Goal: Information Seeking & Learning: Learn about a topic

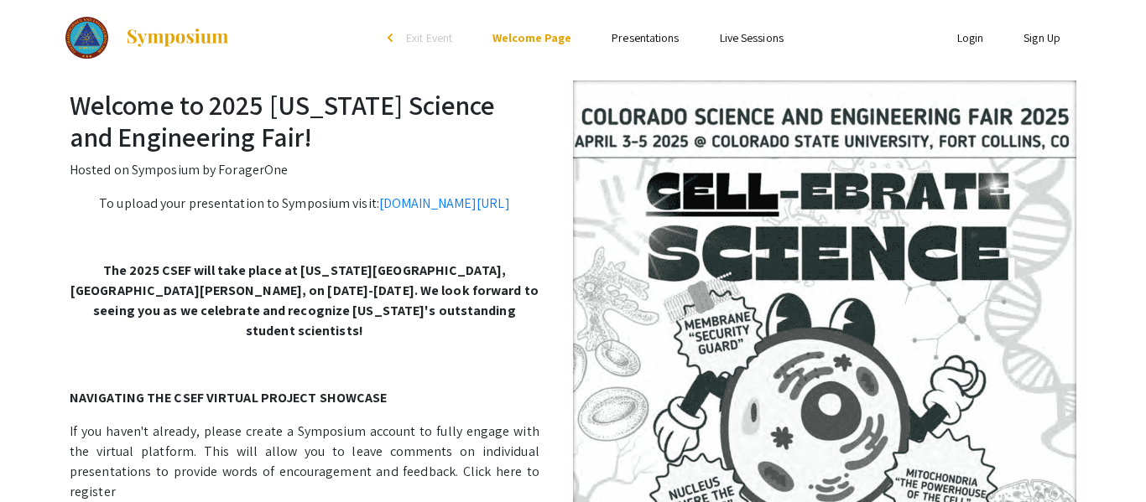
scroll to position [1, 0]
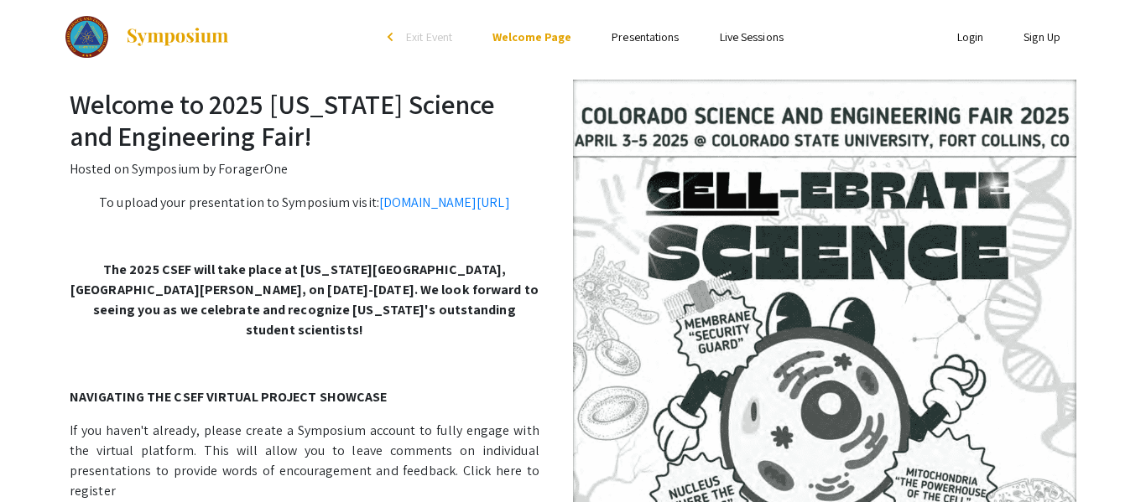
click at [633, 219] on img at bounding box center [824, 411] width 503 height 662
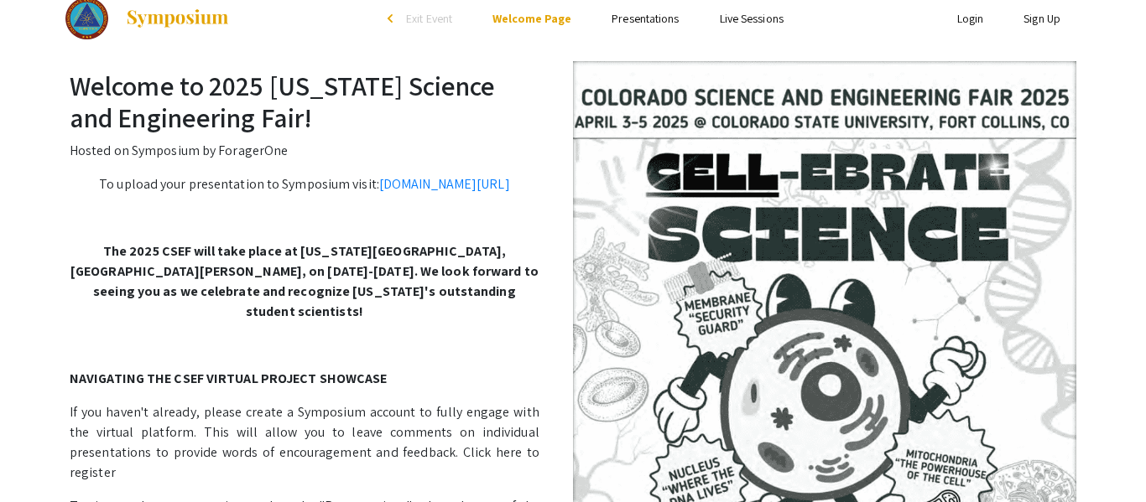
scroll to position [21, 0]
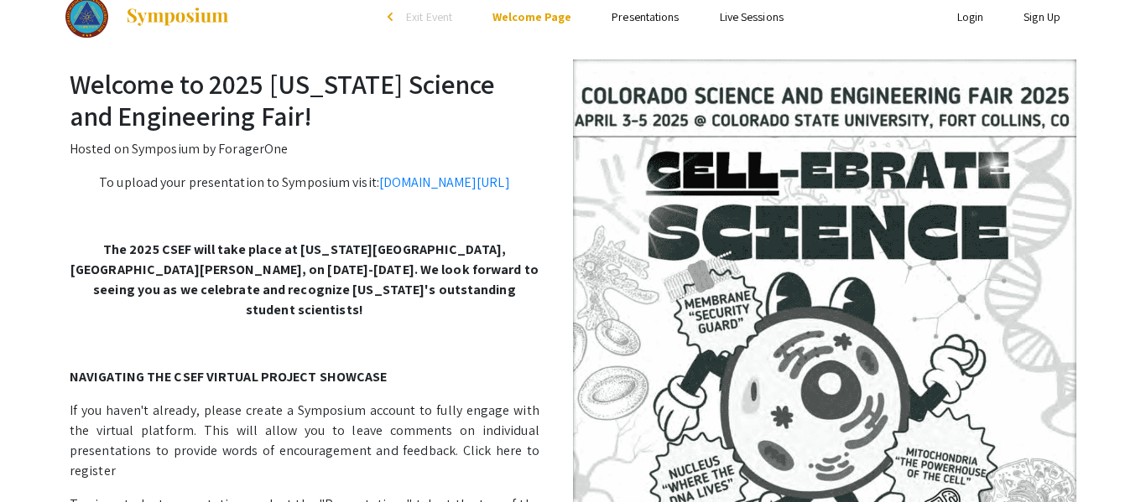
click at [638, 238] on img at bounding box center [824, 391] width 503 height 662
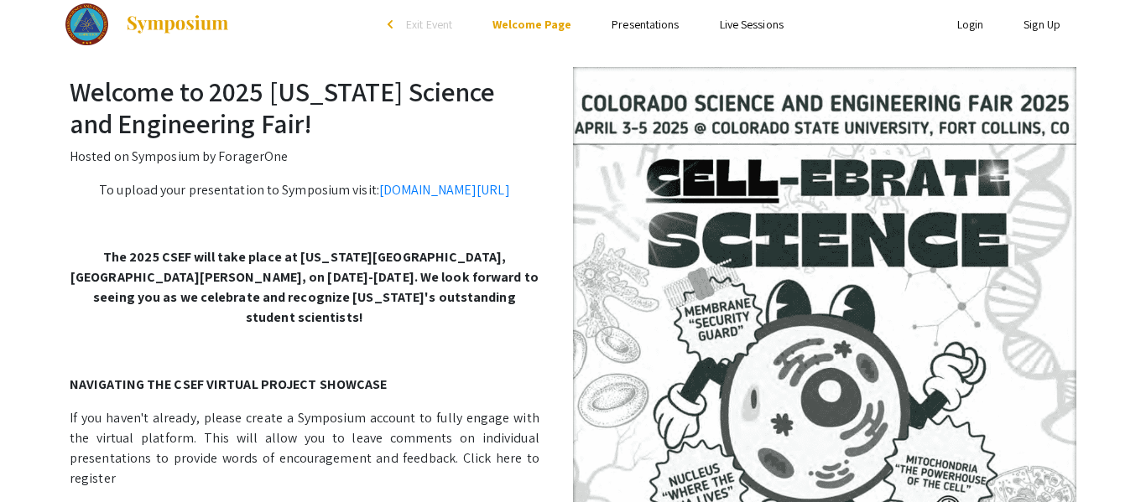
scroll to position [14, 0]
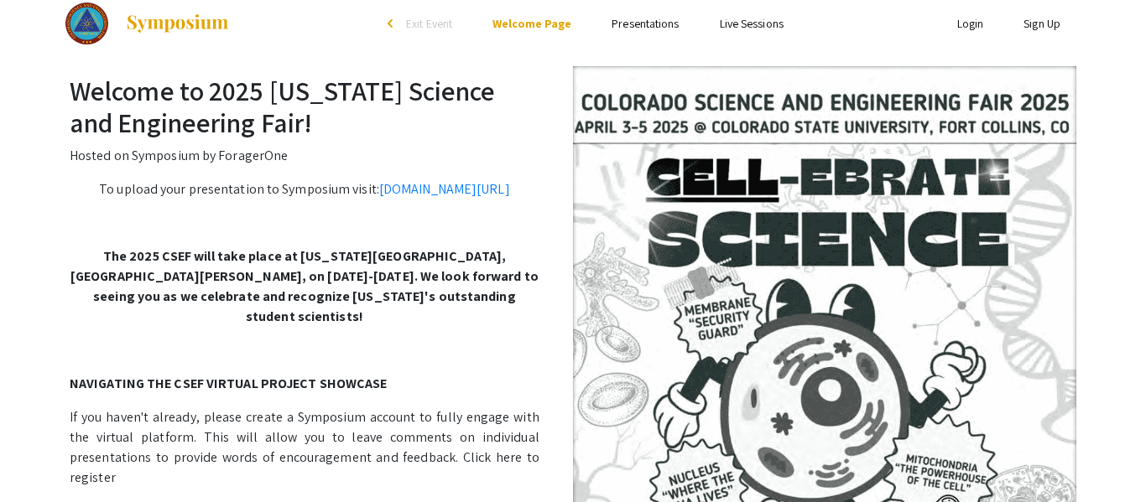
click at [640, 22] on link "Presentations" at bounding box center [645, 23] width 67 height 15
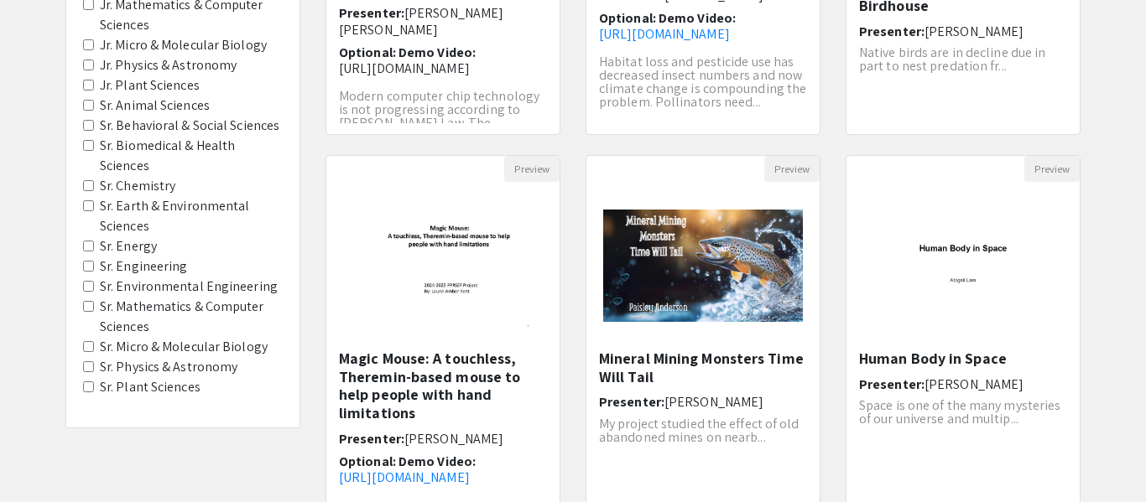
scroll to position [419, 0]
click at [91, 245] on Energy "Sr. Energy" at bounding box center [88, 245] width 11 height 11
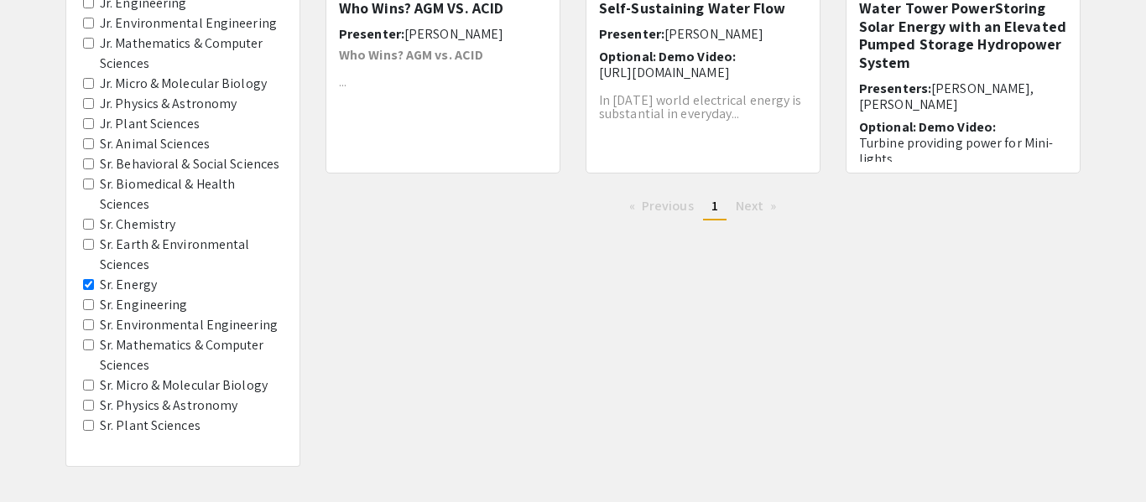
scroll to position [386, 0]
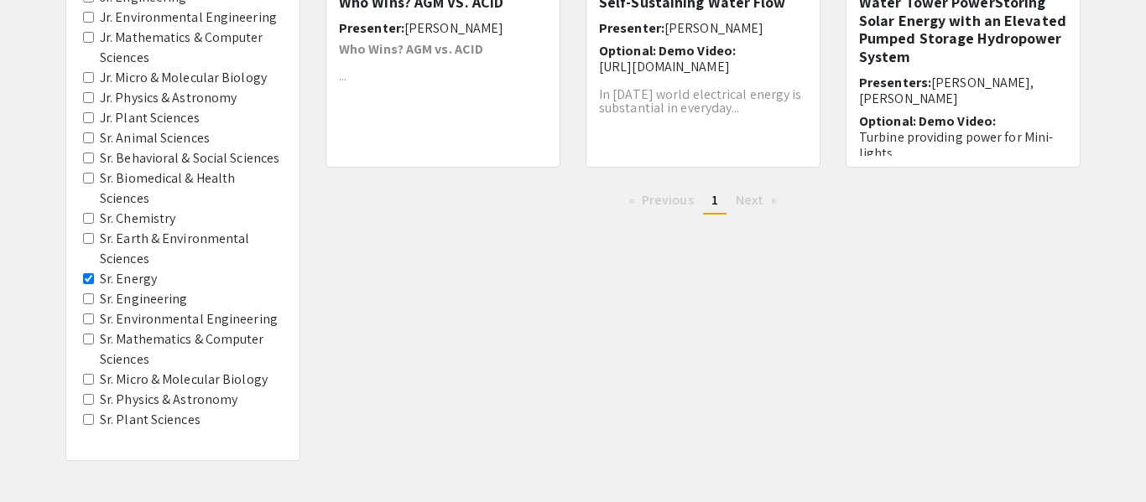
click at [90, 301] on Engineering "Sr. Engineering" at bounding box center [88, 299] width 11 height 11
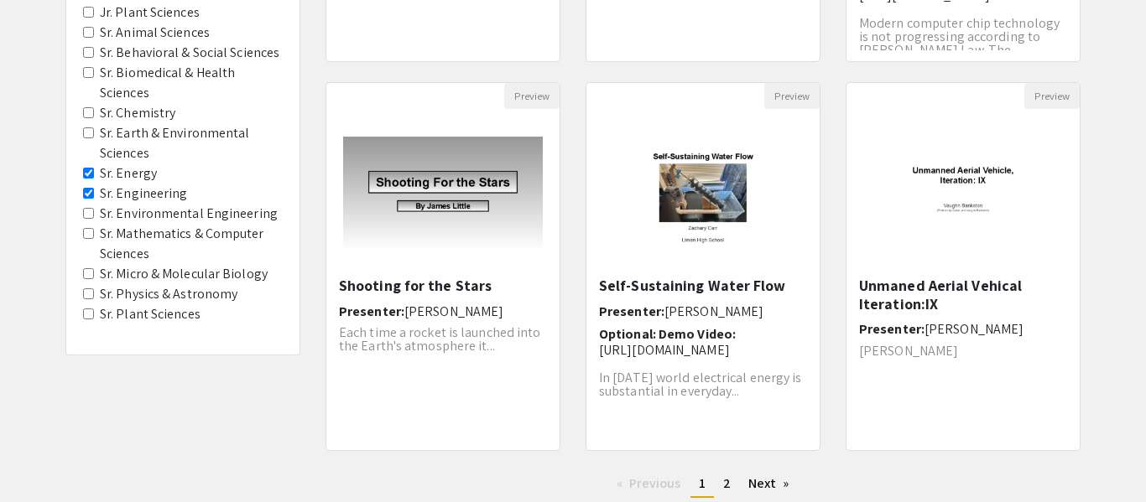
scroll to position [493, 0]
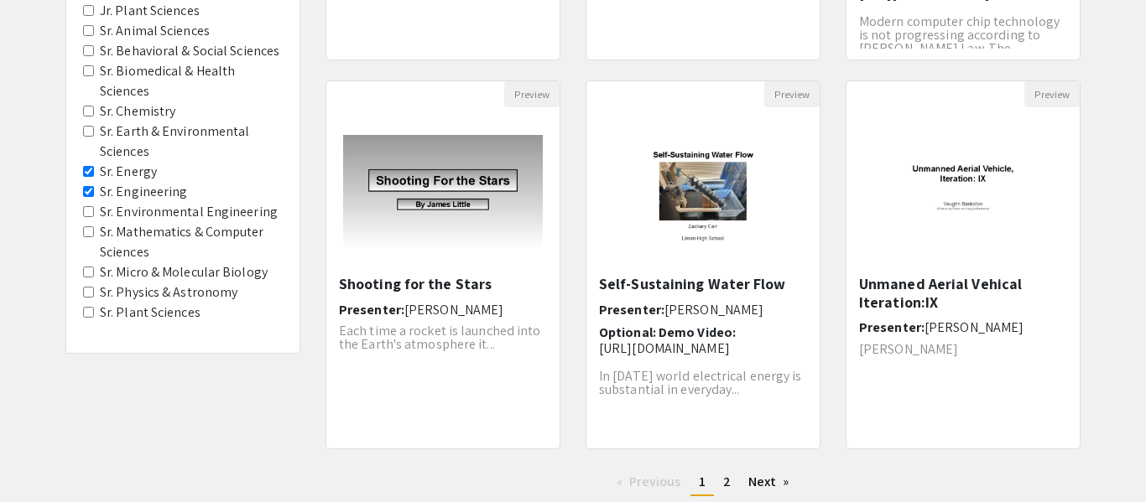
click at [90, 214] on Engineering "Sr. Environmental Engineering" at bounding box center [88, 211] width 11 height 11
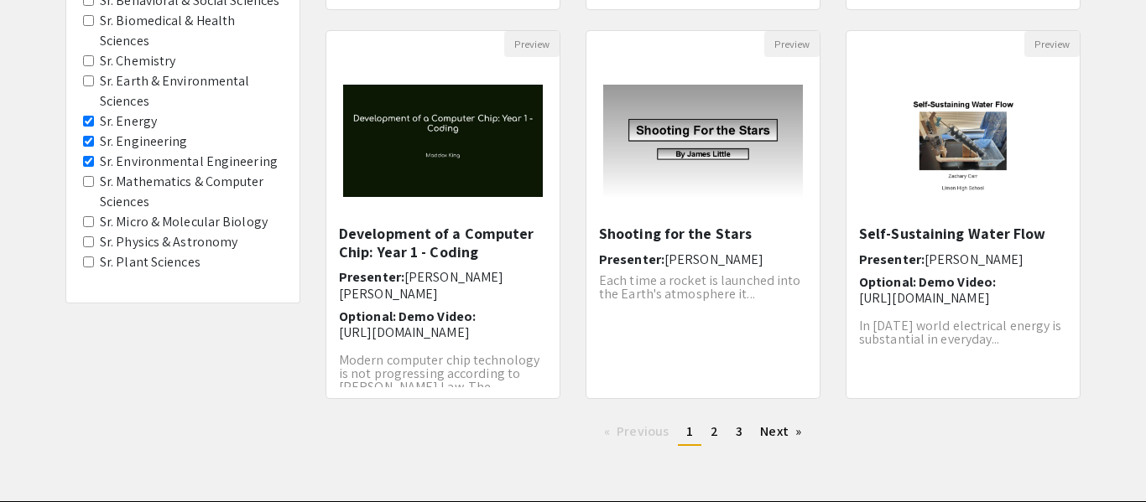
scroll to position [546, 0]
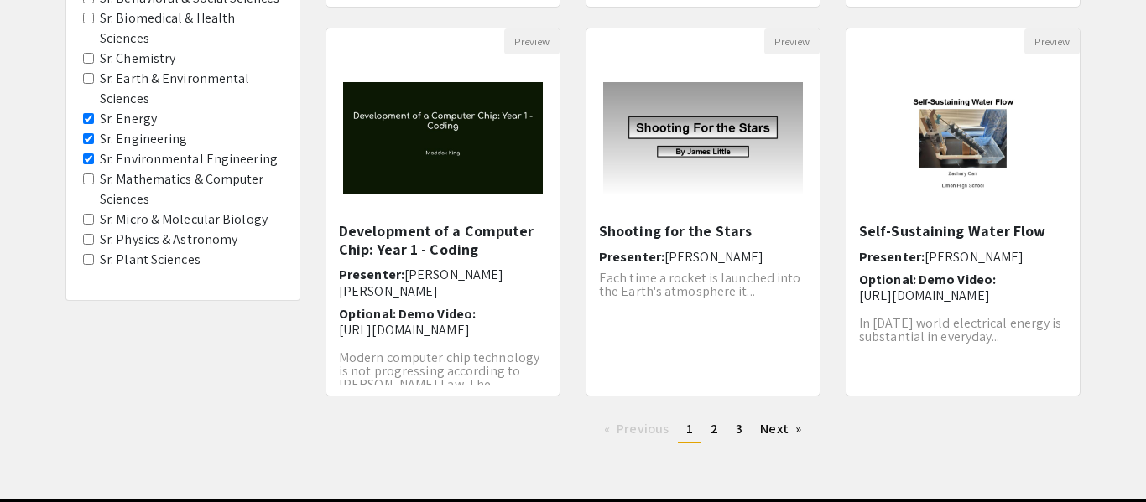
click at [89, 178] on Sciences "Sr. Mathematics & Computer Sciences" at bounding box center [88, 179] width 11 height 11
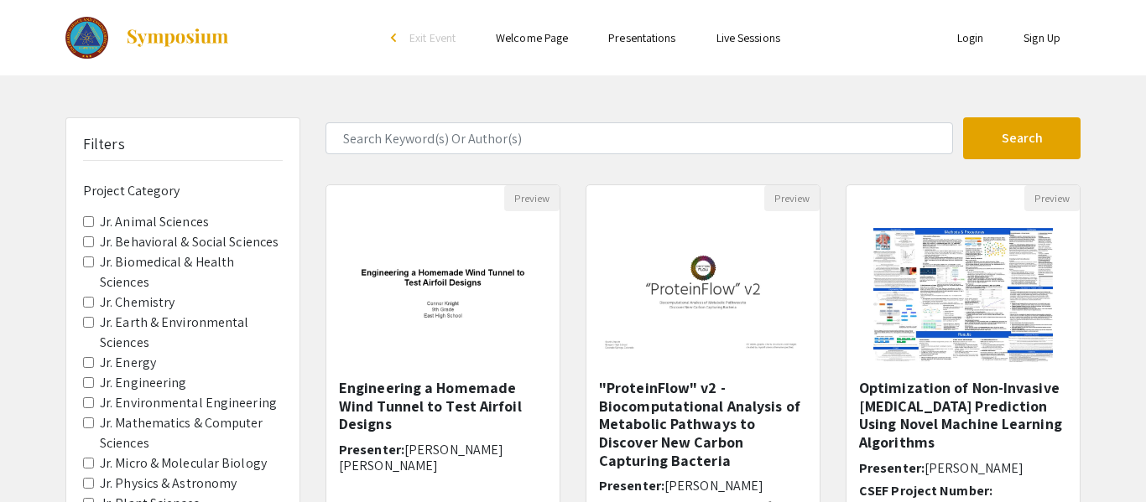
scroll to position [610, 0]
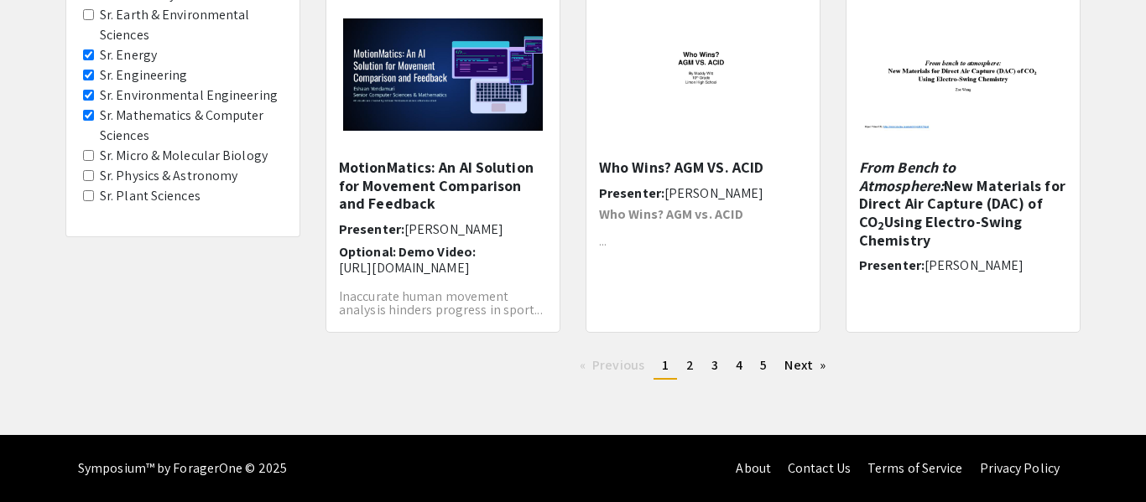
click at [87, 173] on Astronomy "Sr. Physics & Astronomy" at bounding box center [88, 175] width 11 height 11
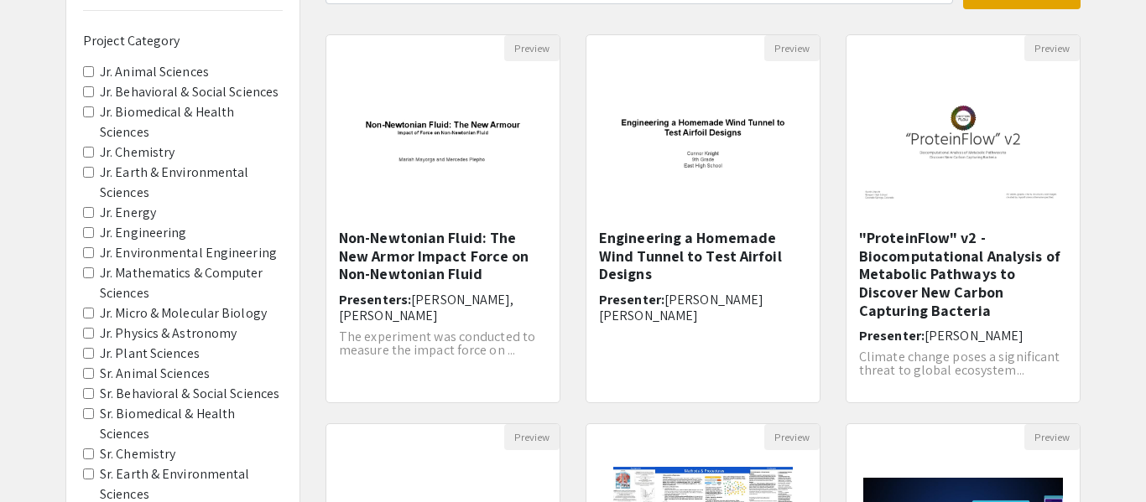
scroll to position [153, 0]
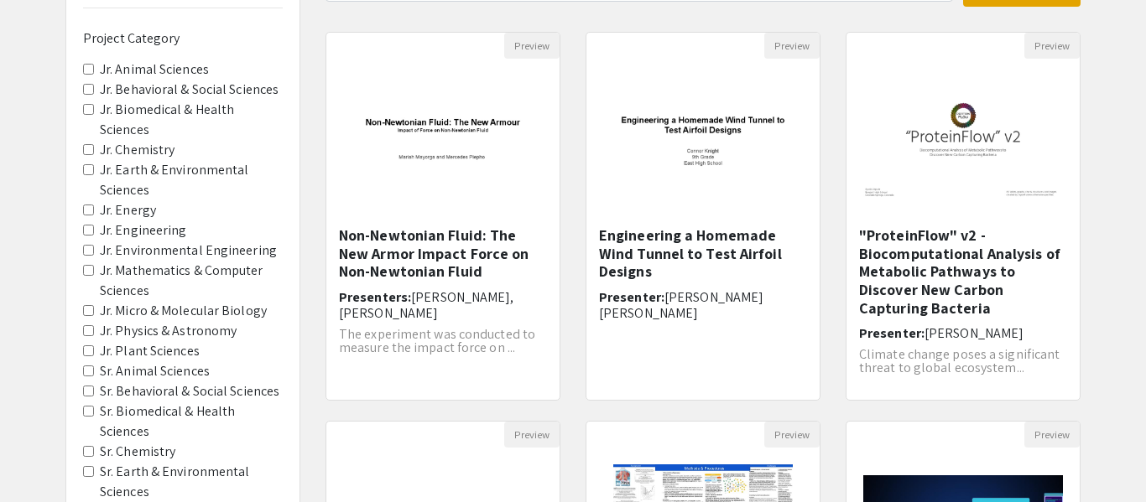
click at [1105, 222] on div "Filters Project Category Jr. Animal Sciences Jr. Behavioral & Social Sciences J…" at bounding box center [573, 408] width 1146 height 886
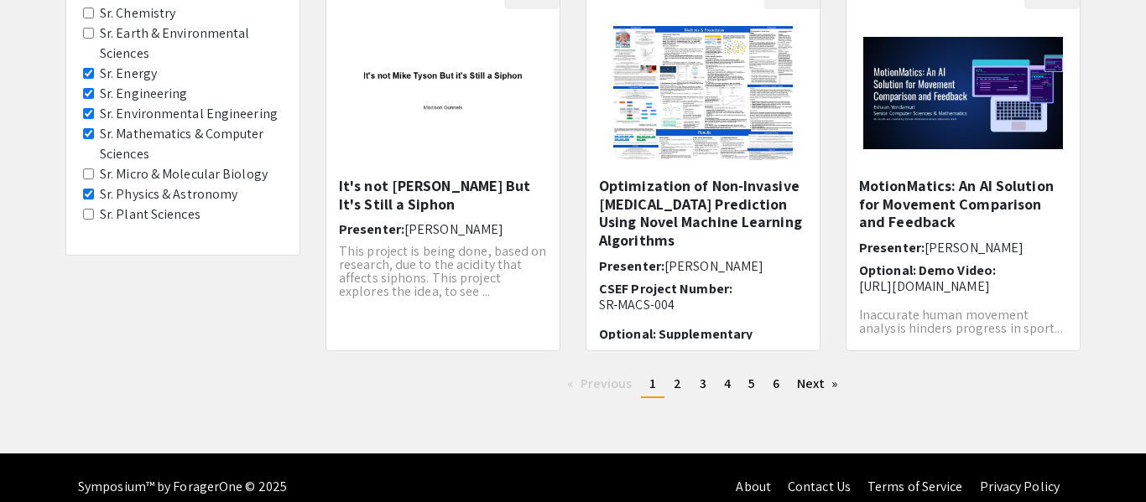
scroll to position [568, 0]
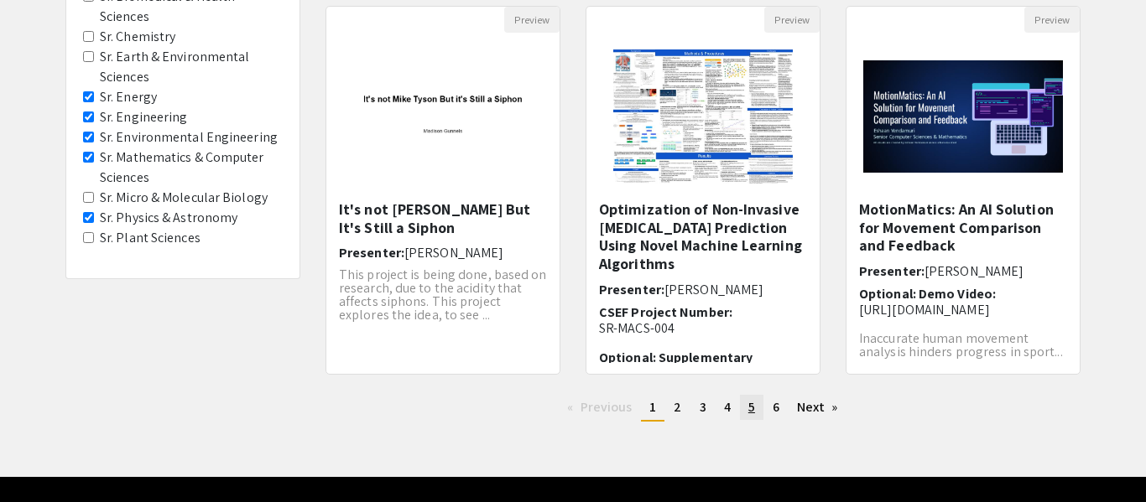
click at [748, 414] on span "5" at bounding box center [751, 407] width 7 height 18
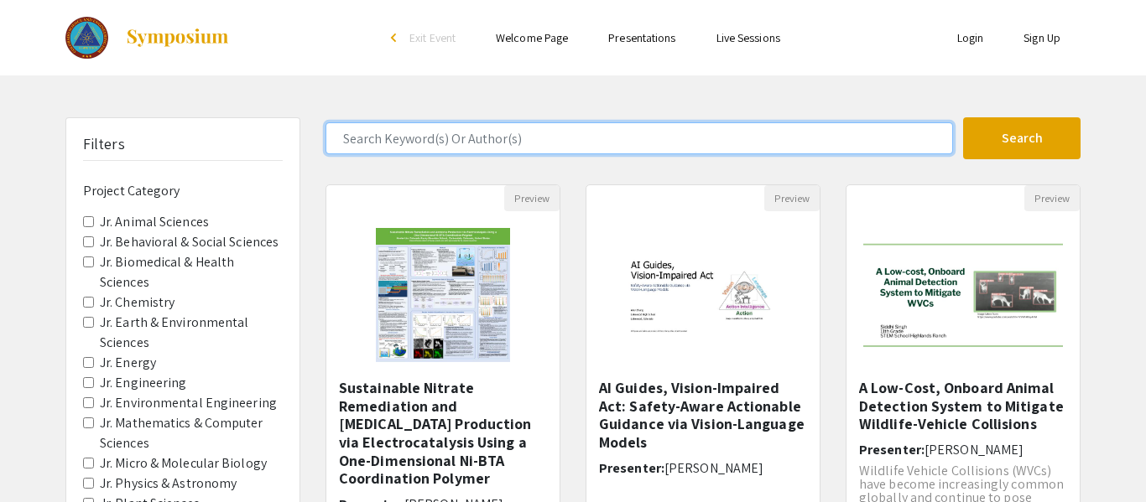
click at [578, 136] on input "Search Keyword(s) Or Author(s)" at bounding box center [638, 138] width 627 height 32
click at [963, 117] on button "Search" at bounding box center [1021, 138] width 117 height 42
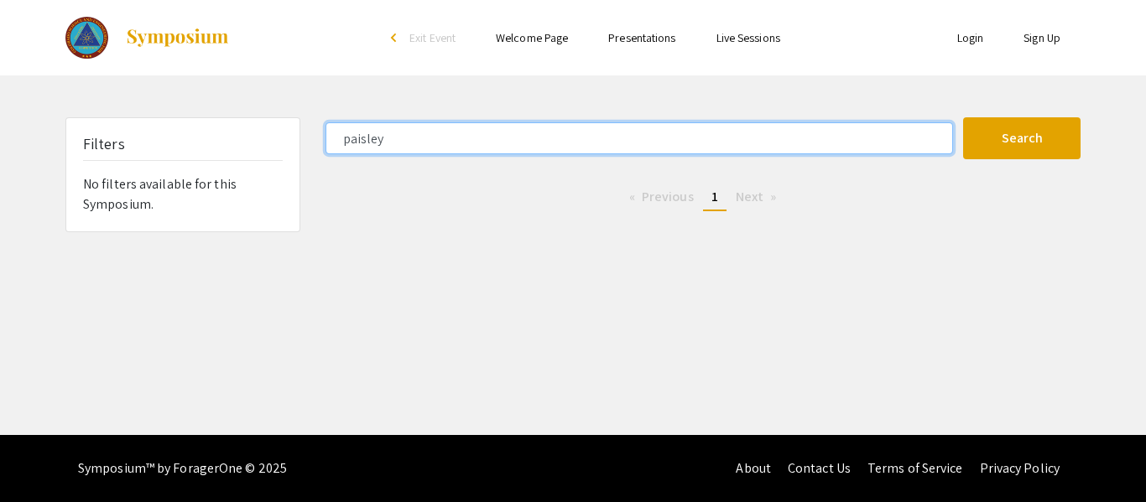
click at [963, 117] on button "Search" at bounding box center [1021, 138] width 117 height 42
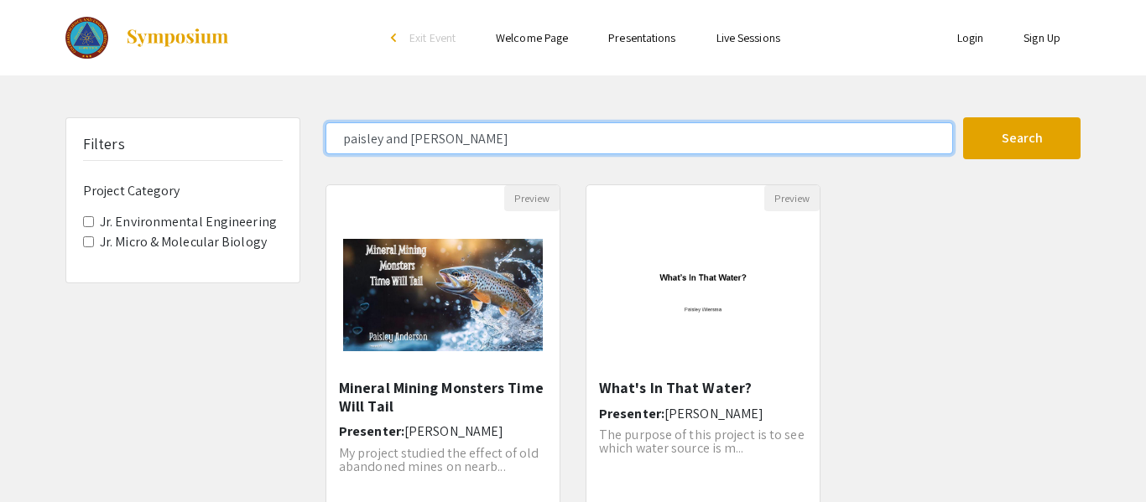
type input "paisley and [PERSON_NAME]"
click at [963, 117] on button "Search" at bounding box center [1021, 138] width 117 height 42
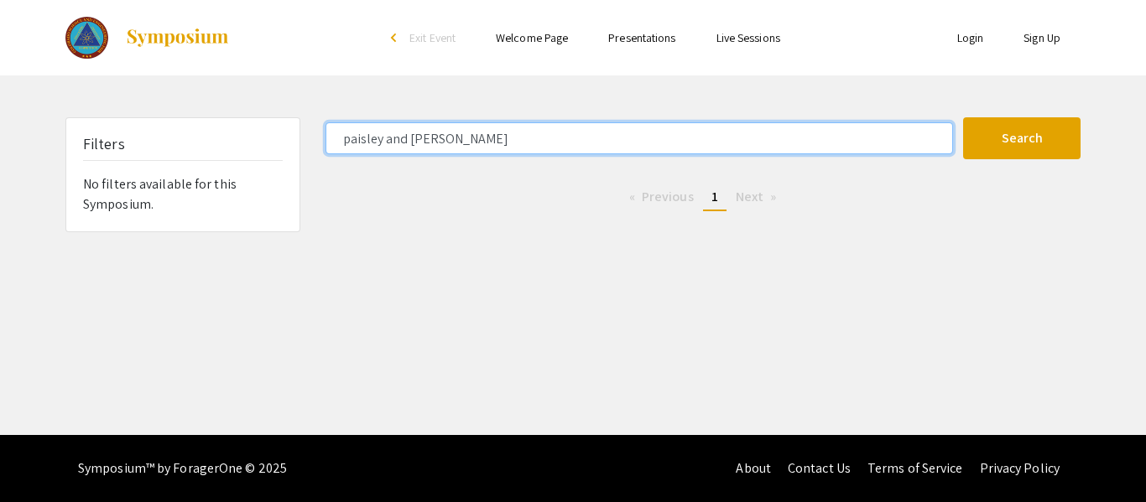
drag, startPoint x: 453, startPoint y: 143, endPoint x: 270, endPoint y: 132, distance: 183.3
click at [270, 132] on div "Filters No filters available for this Symposium. [PERSON_NAME] and bella Search…" at bounding box center [573, 174] width 1040 height 115
click at [963, 117] on button "Search" at bounding box center [1021, 138] width 117 height 42
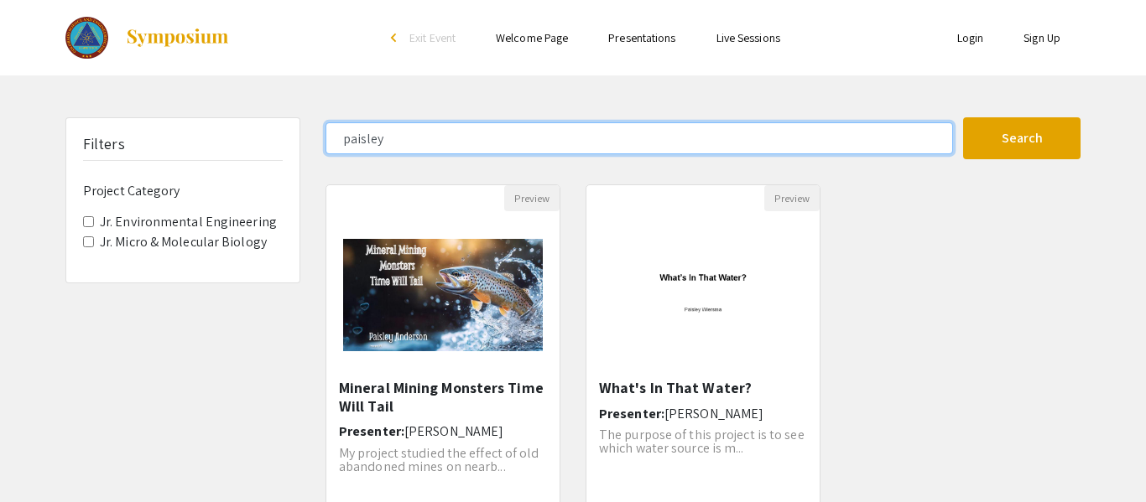
type input "paisly"
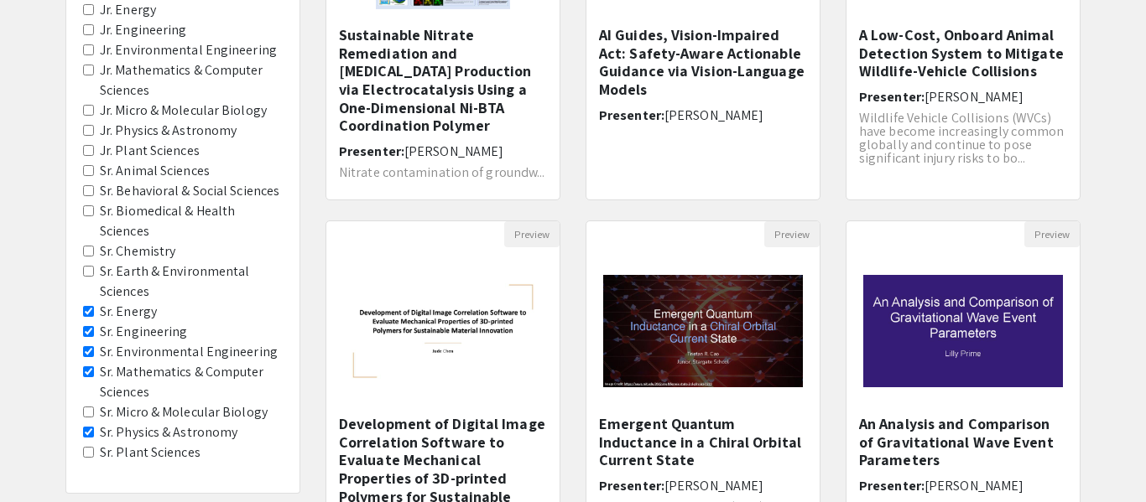
scroll to position [345, 0]
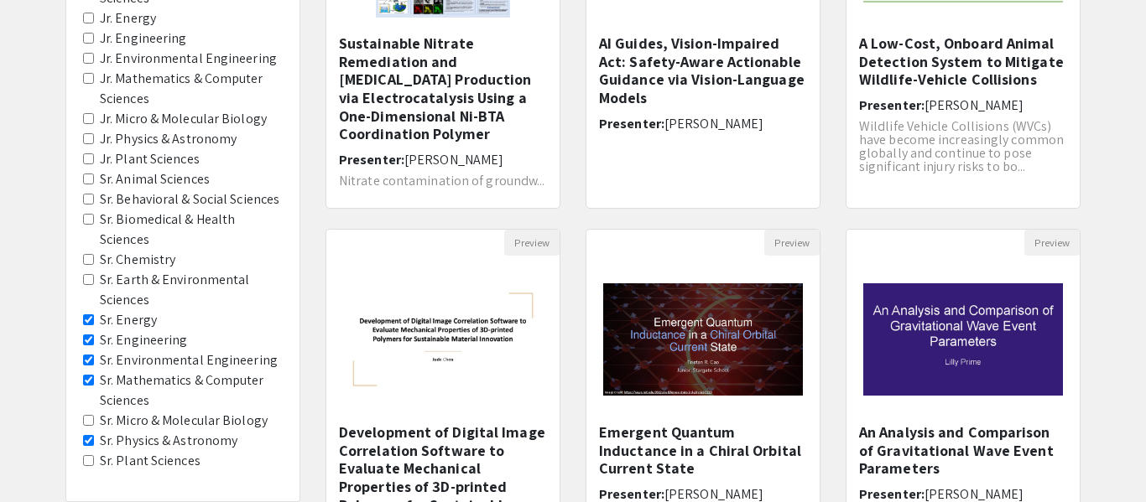
click at [87, 321] on Energy "Sr. Energy" at bounding box center [88, 320] width 11 height 11
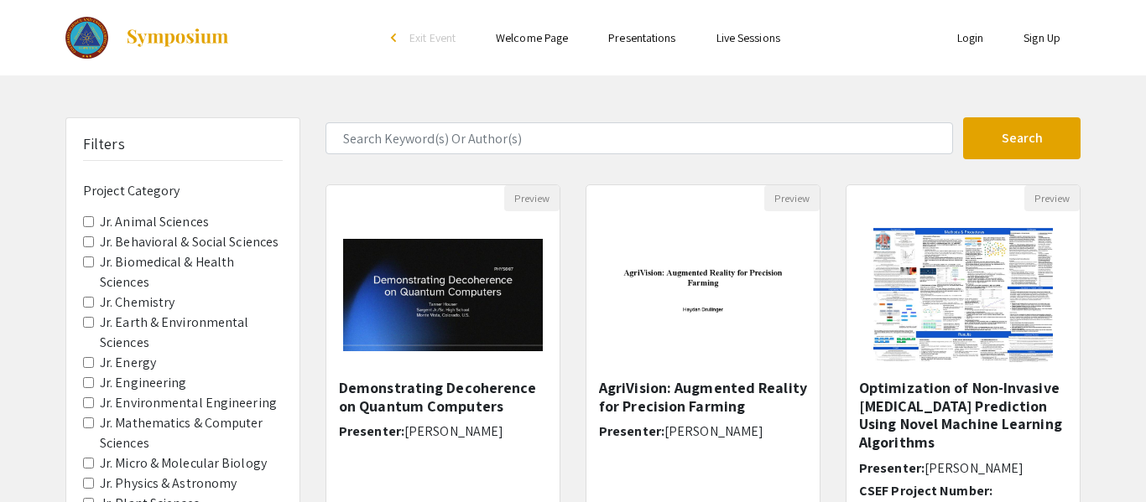
scroll to position [610, 0]
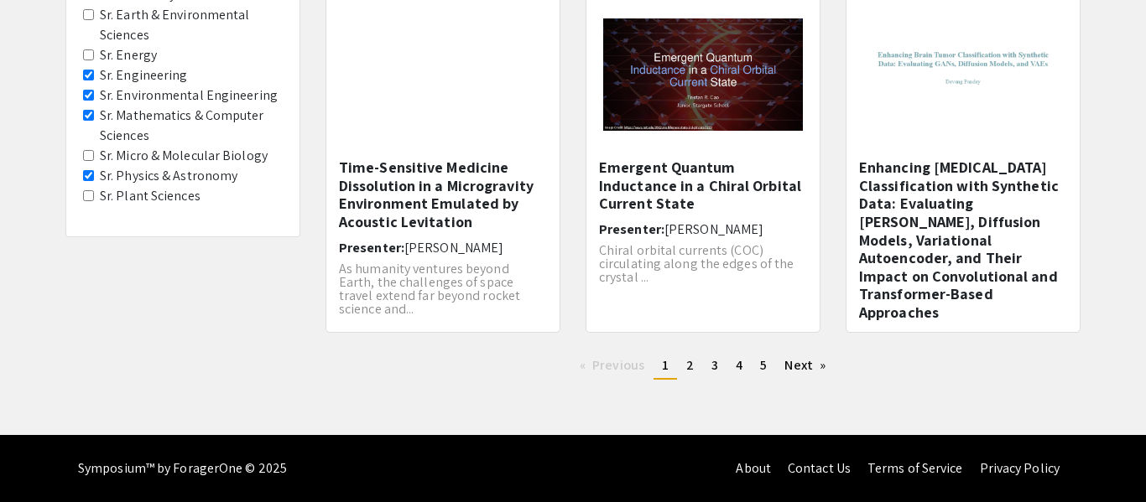
click at [92, 77] on Engineering "Sr. Engineering" at bounding box center [88, 75] width 11 height 11
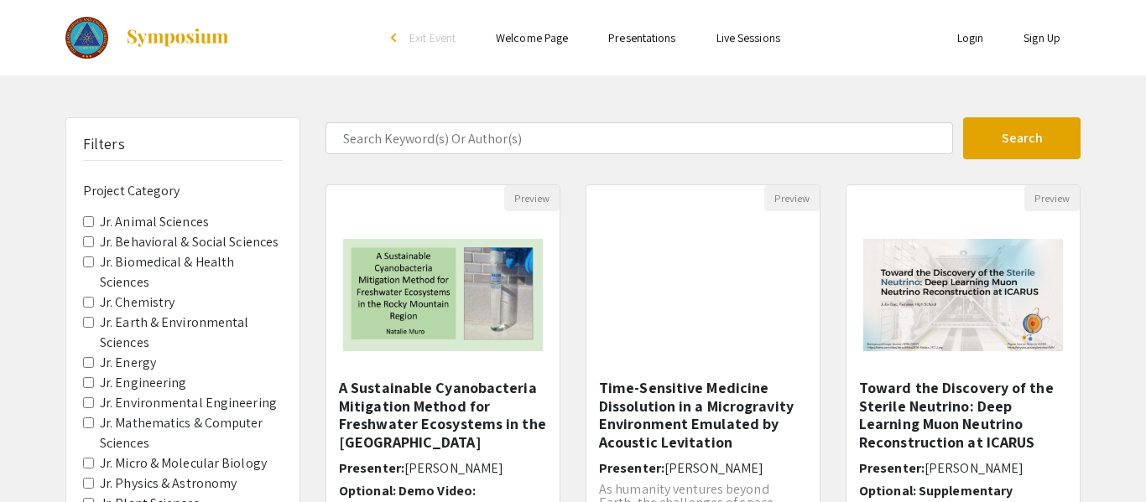
scroll to position [610, 0]
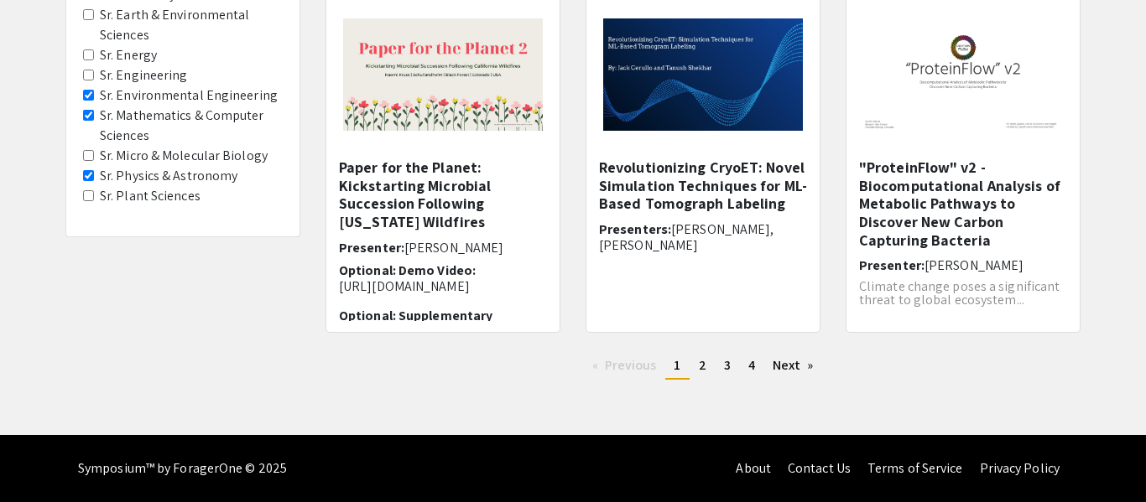
click at [87, 98] on Engineering "Sr. Environmental Engineering" at bounding box center [88, 95] width 11 height 11
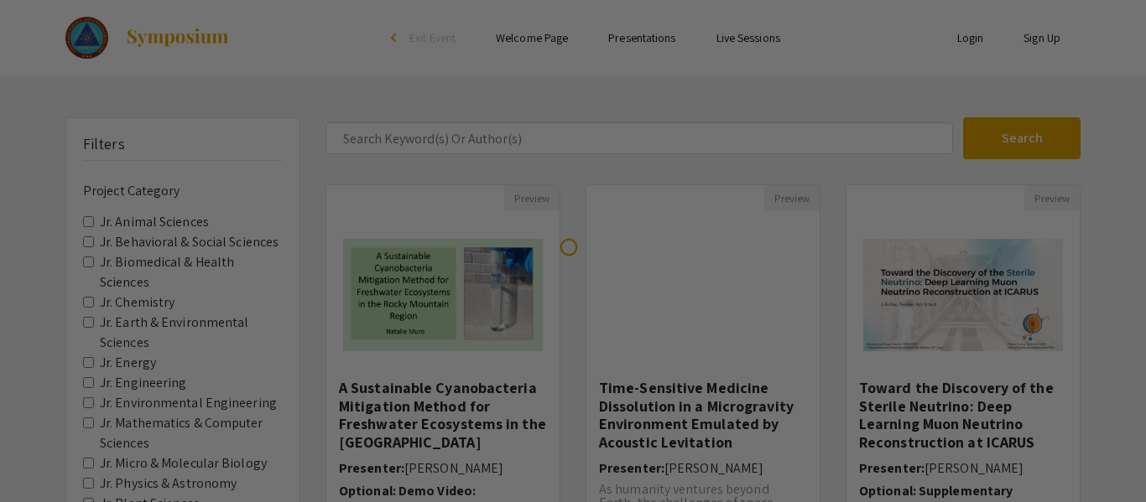
scroll to position [610, 0]
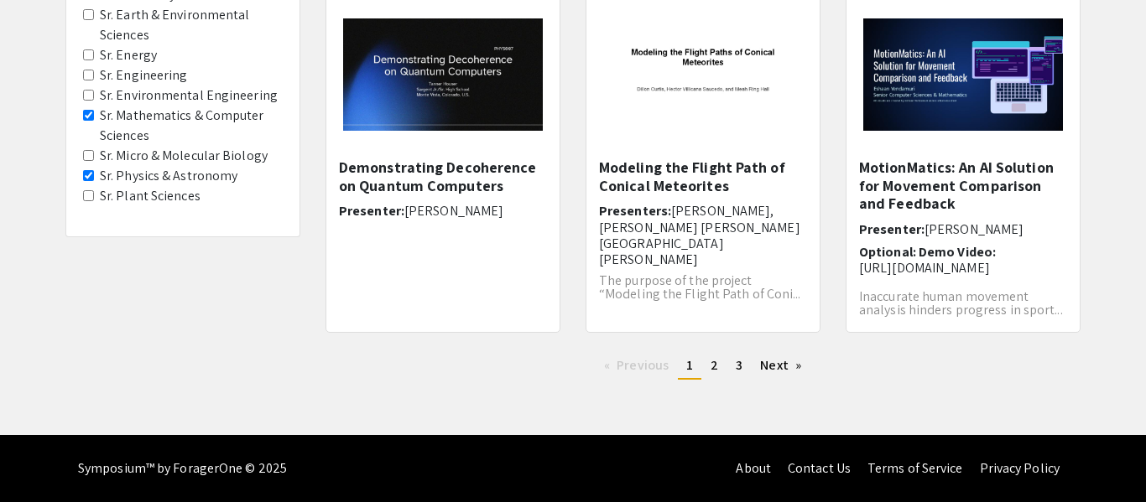
click at [86, 112] on Sciences "Sr. Mathematics & Computer Sciences" at bounding box center [88, 115] width 11 height 11
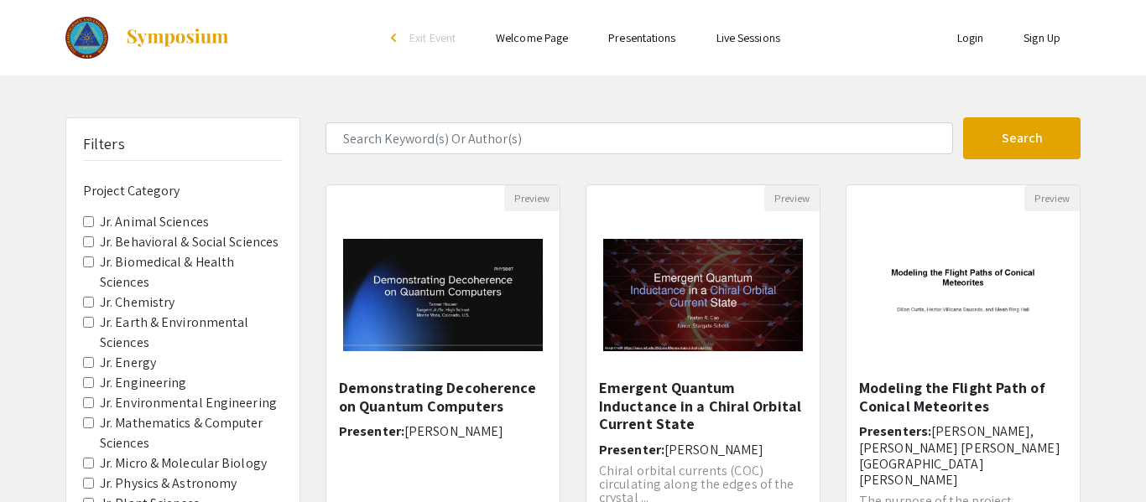
scroll to position [610, 0]
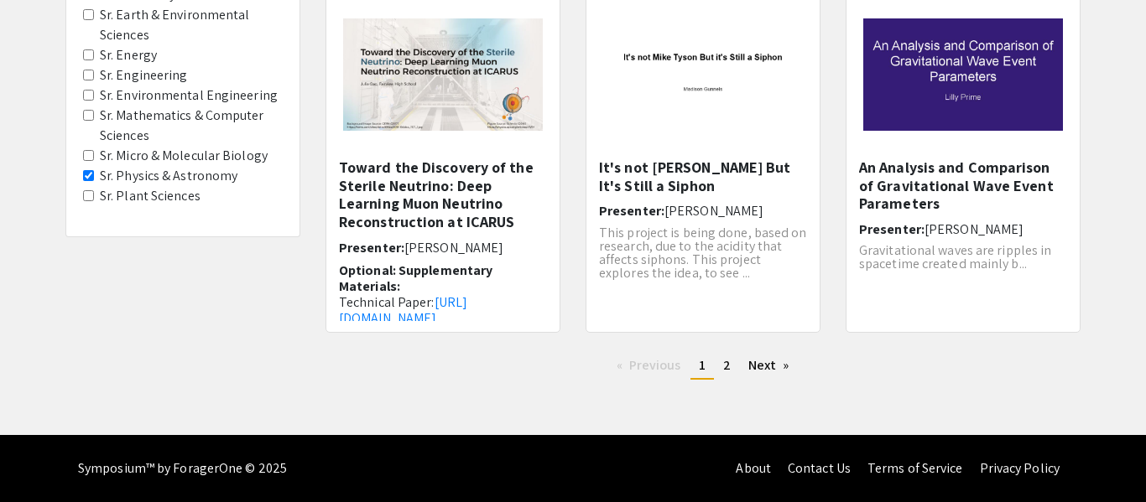
click at [87, 177] on Astronomy "Sr. Physics & Astronomy" at bounding box center [88, 175] width 11 height 11
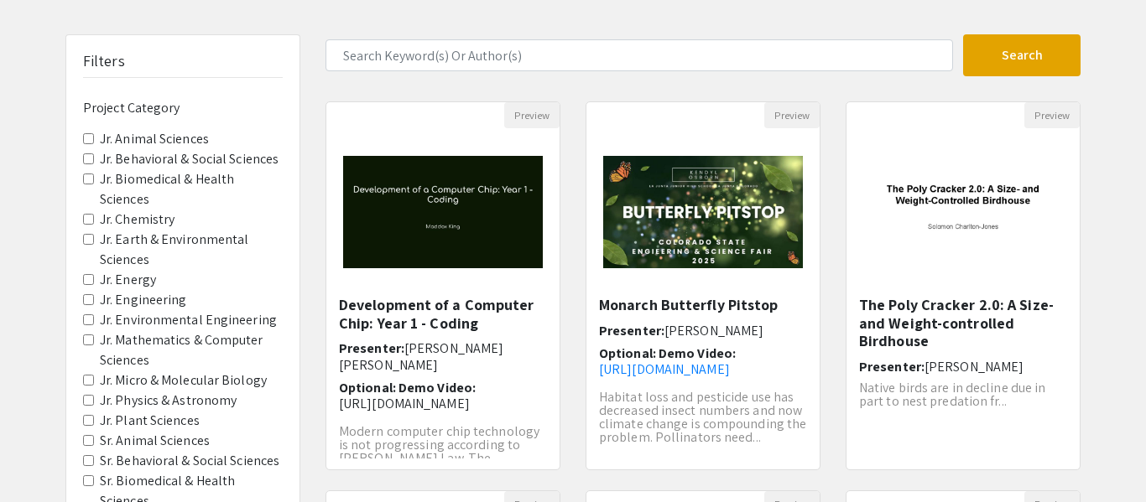
scroll to position [91, 0]
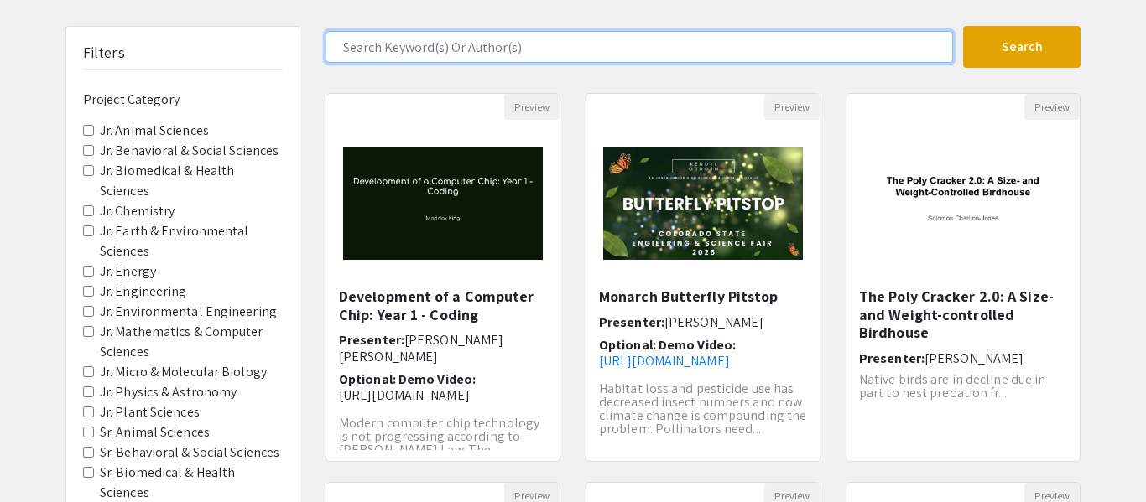
click at [403, 56] on input "Search Keyword(s) Or Author(s)" at bounding box center [638, 47] width 627 height 32
type input "[PERSON_NAME]"
click at [963, 26] on button "Search" at bounding box center [1021, 47] width 117 height 42
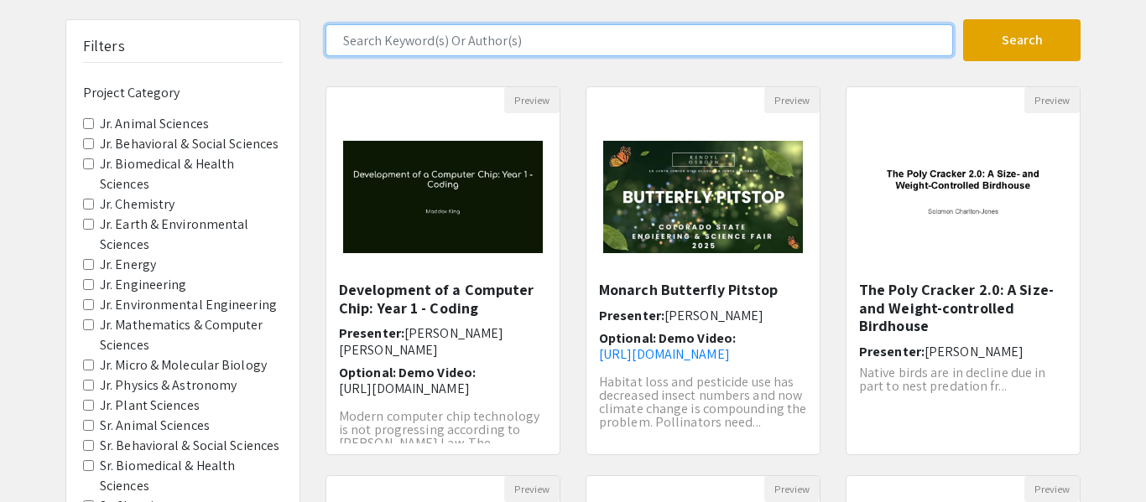
scroll to position [610, 0]
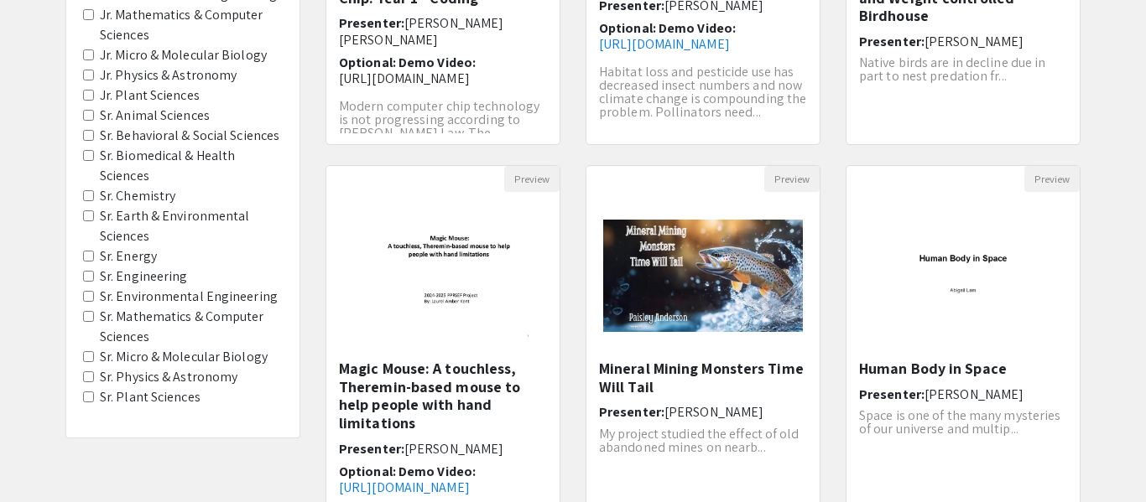
scroll to position [375, 0]
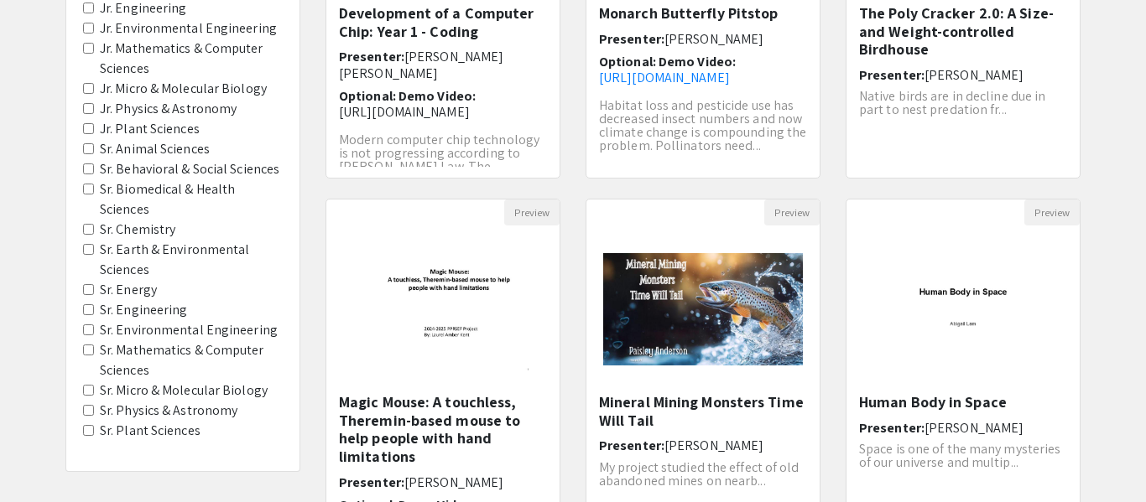
click at [200, 168] on label "Sr. Behavioral & Social Sciences" at bounding box center [190, 169] width 180 height 20
click at [94, 168] on Sciences "Sr. Behavioral & Social Sciences" at bounding box center [88, 169] width 11 height 11
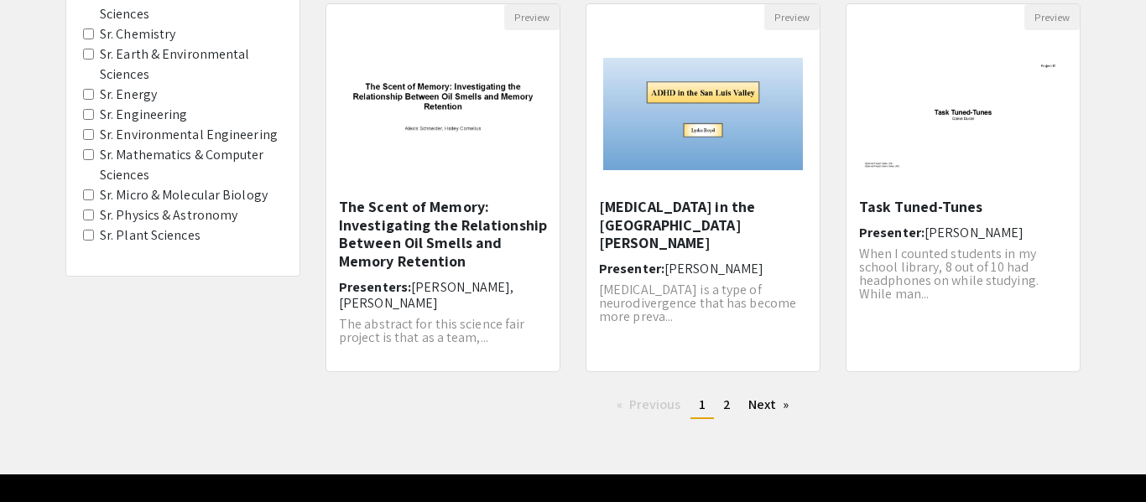
scroll to position [574, 0]
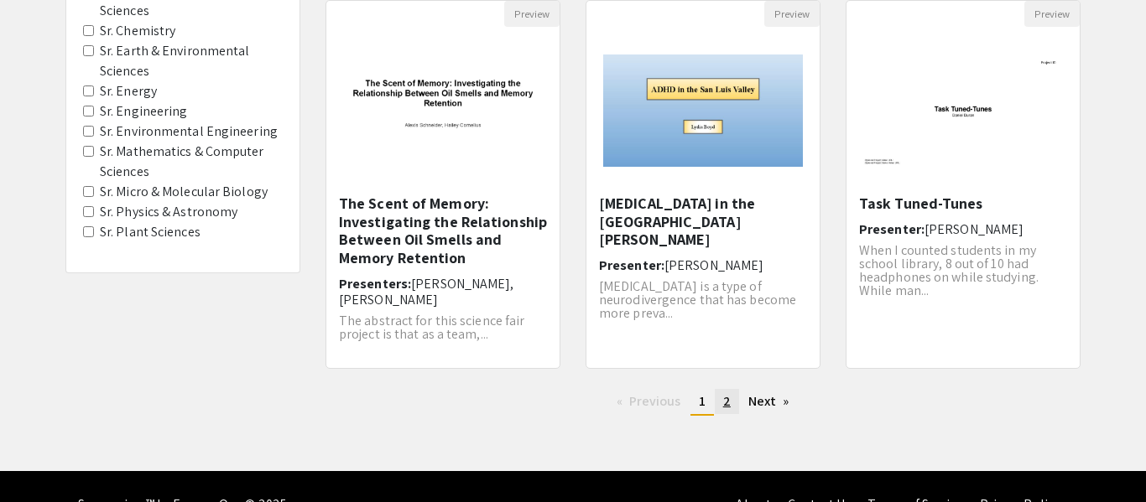
click at [731, 404] on link "page 2" at bounding box center [727, 401] width 24 height 25
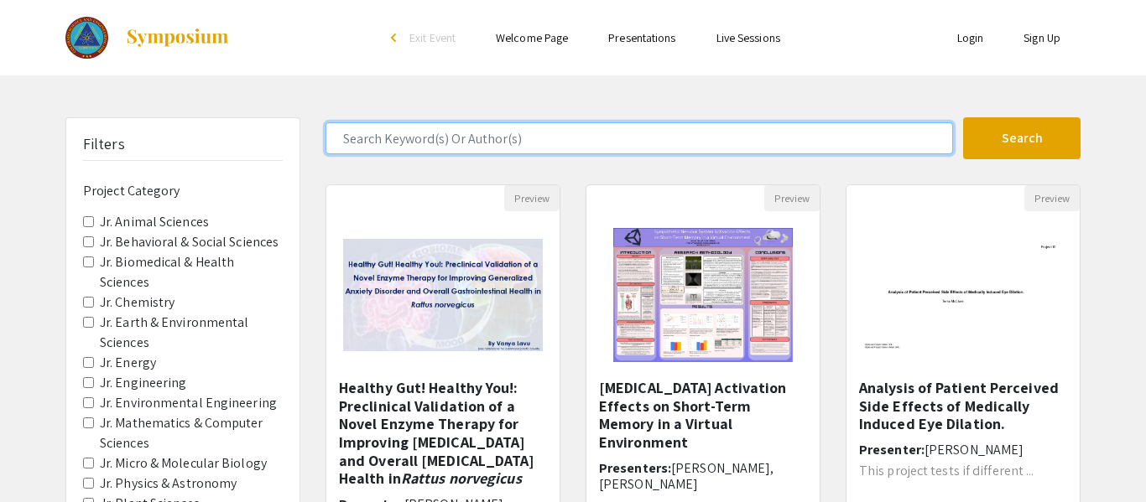
click at [440, 129] on input "Search Keyword(s) Or Author(s)" at bounding box center [638, 138] width 627 height 32
type input "rifle"
click at [963, 117] on button "Search" at bounding box center [1021, 138] width 117 height 42
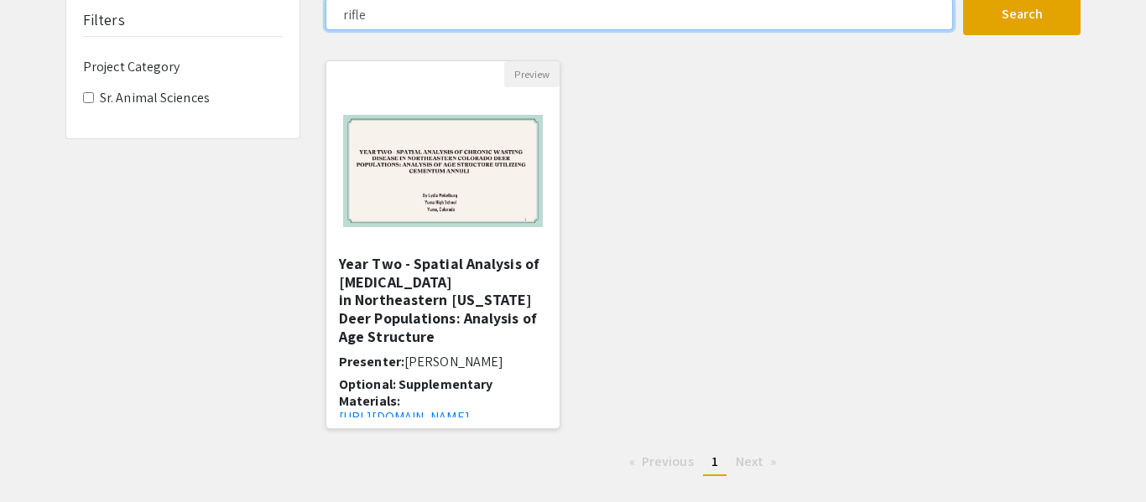
scroll to position [125, 0]
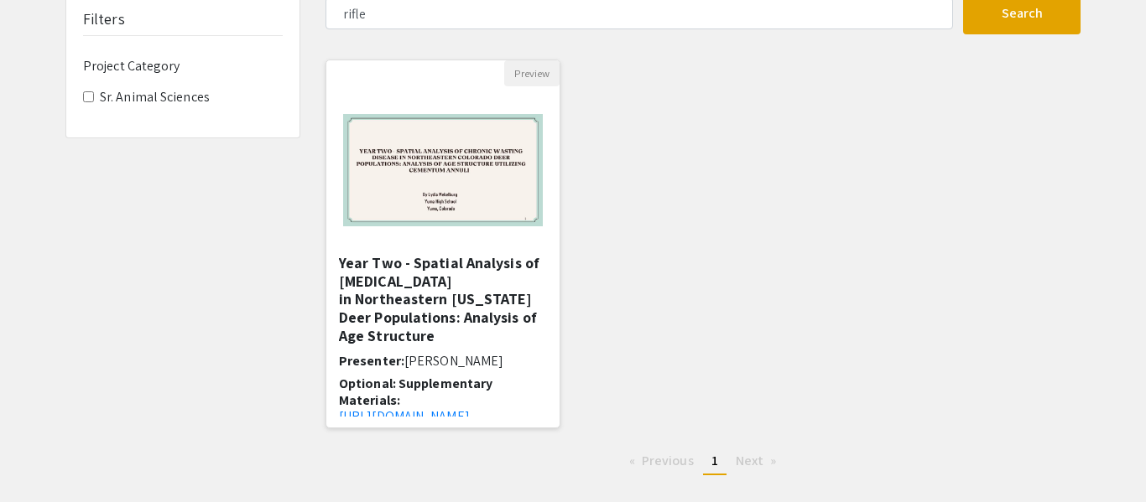
click at [466, 288] on h5 "Year Two - Spatial Analysis of [MEDICAL_DATA] in Northeastern [US_STATE] Deer P…" at bounding box center [443, 299] width 208 height 91
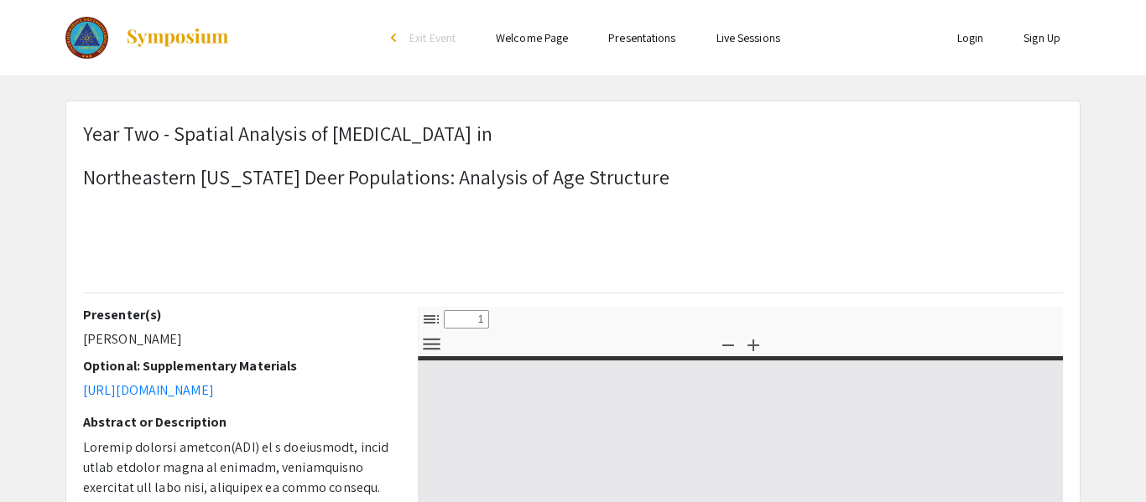
select select "custom"
type input "0"
select select "custom"
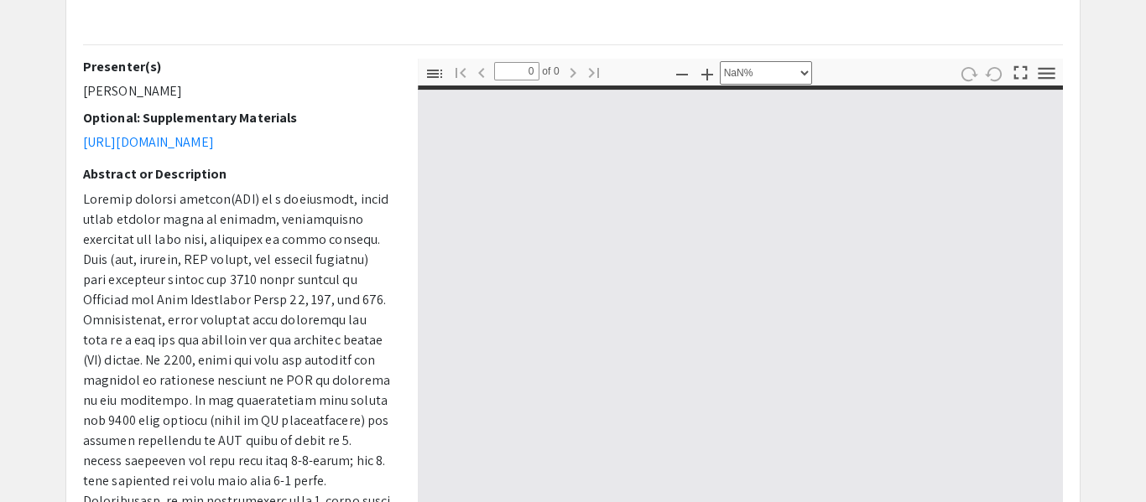
scroll to position [252, 0]
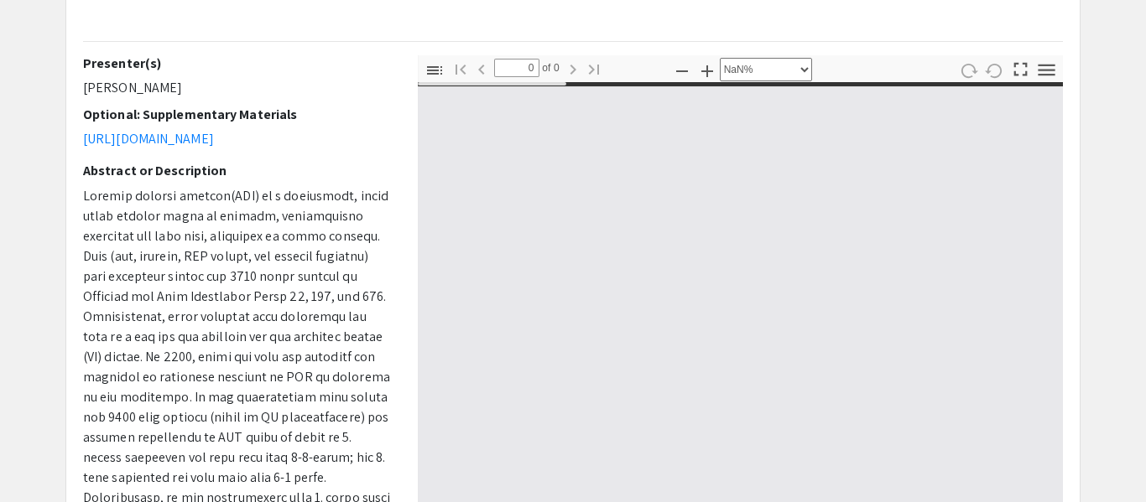
type input "1"
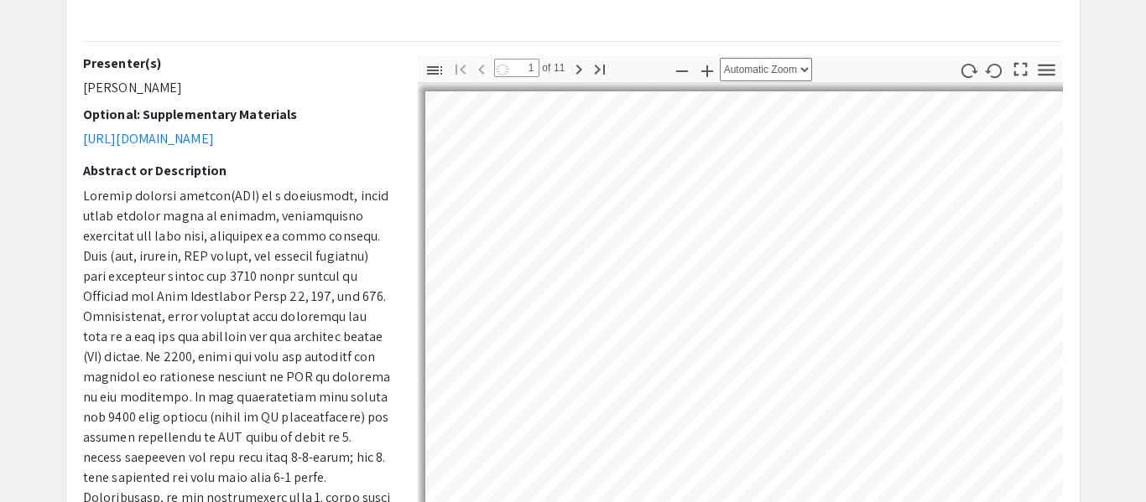
select select "auto"
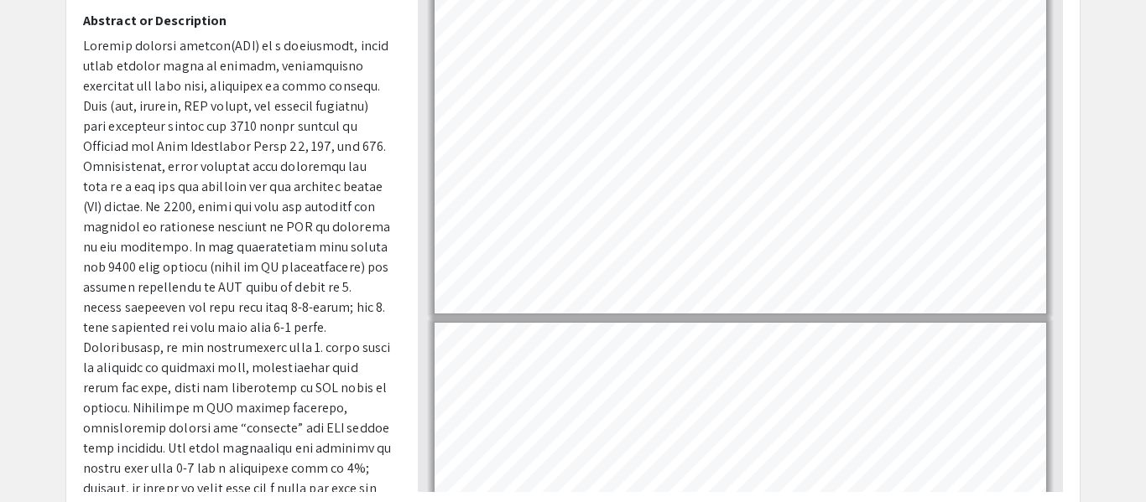
scroll to position [419, 0]
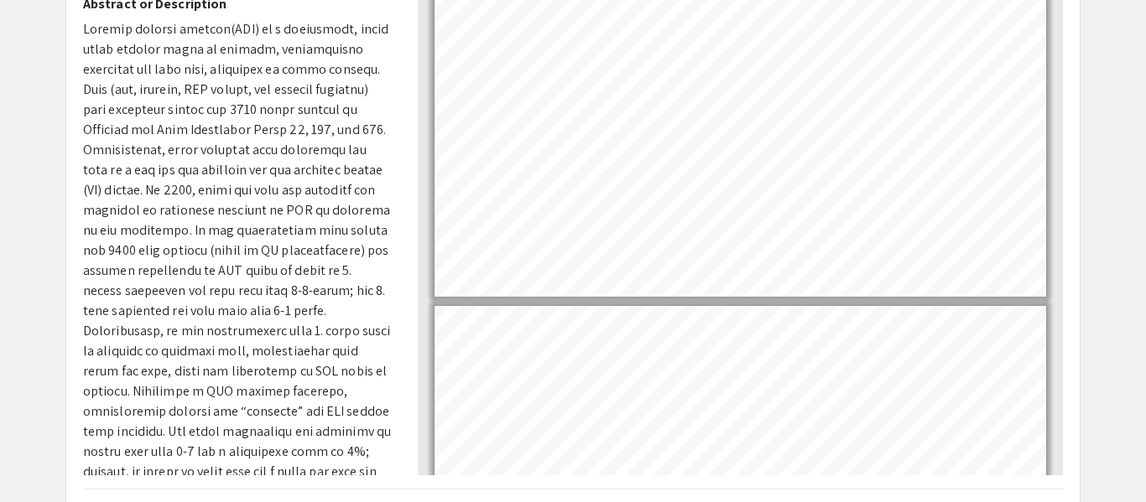
click at [1075, 131] on div "Year Two - Spatial Analysis of [MEDICAL_DATA] in Northeastern [US_STATE] Deer P…" at bounding box center [572, 171] width 1013 height 977
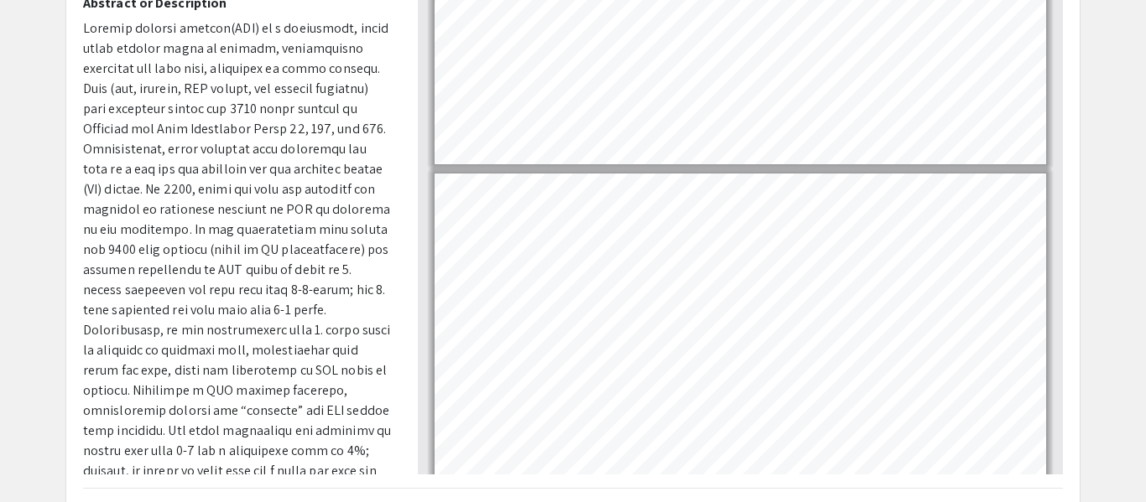
scroll to position [814, 0]
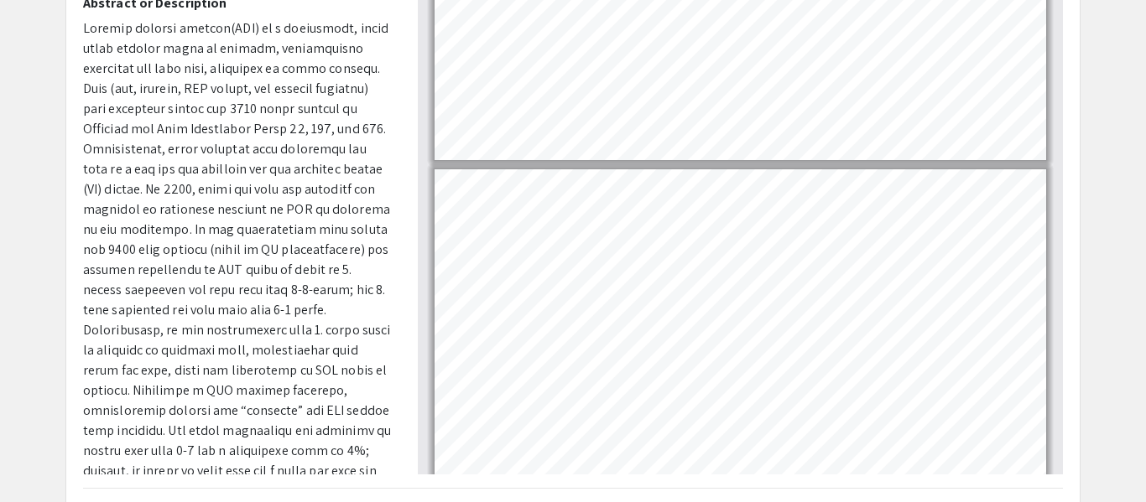
click at [1101, 159] on app-presentation "Year Two - Spatial Analysis of [MEDICAL_DATA] in Northeastern [US_STATE] Deer P…" at bounding box center [573, 170] width 1146 height 979
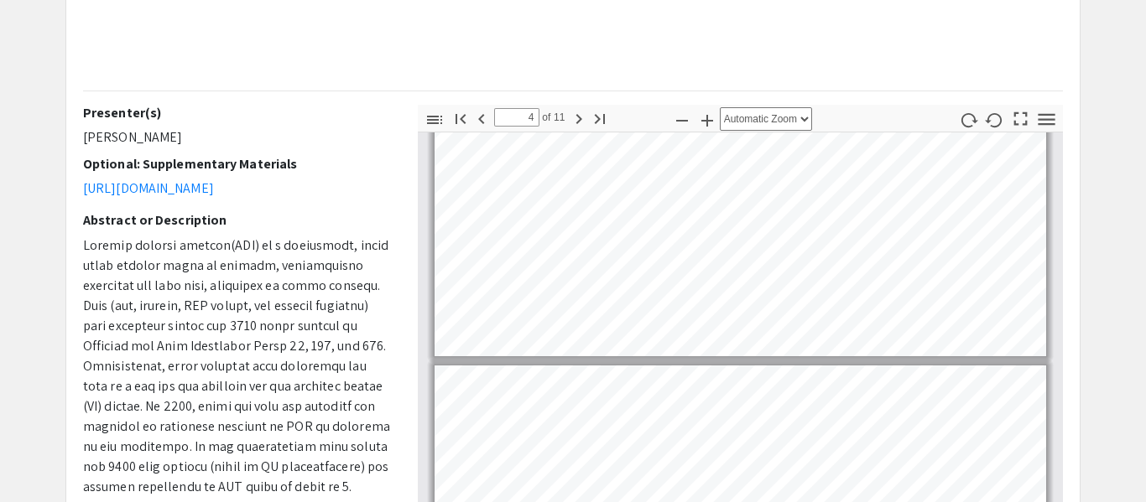
scroll to position [1098, 0]
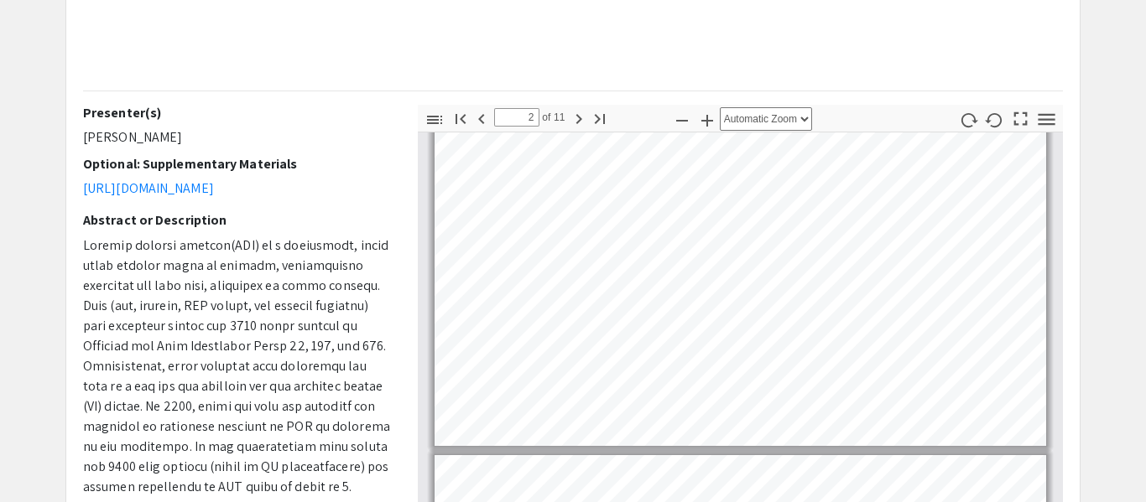
type input "1"
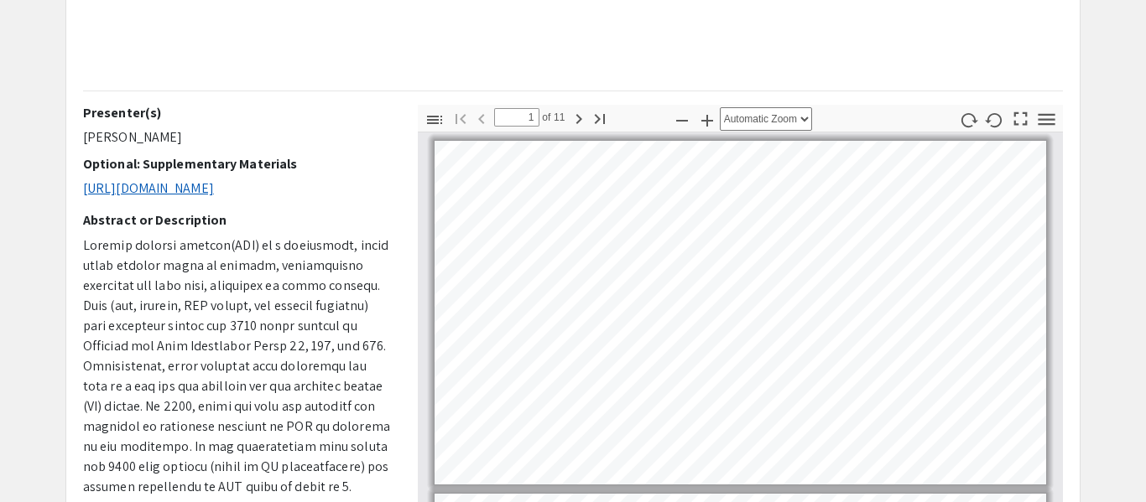
click at [178, 180] on link "[URL][DOMAIN_NAME]" at bounding box center [148, 189] width 131 height 18
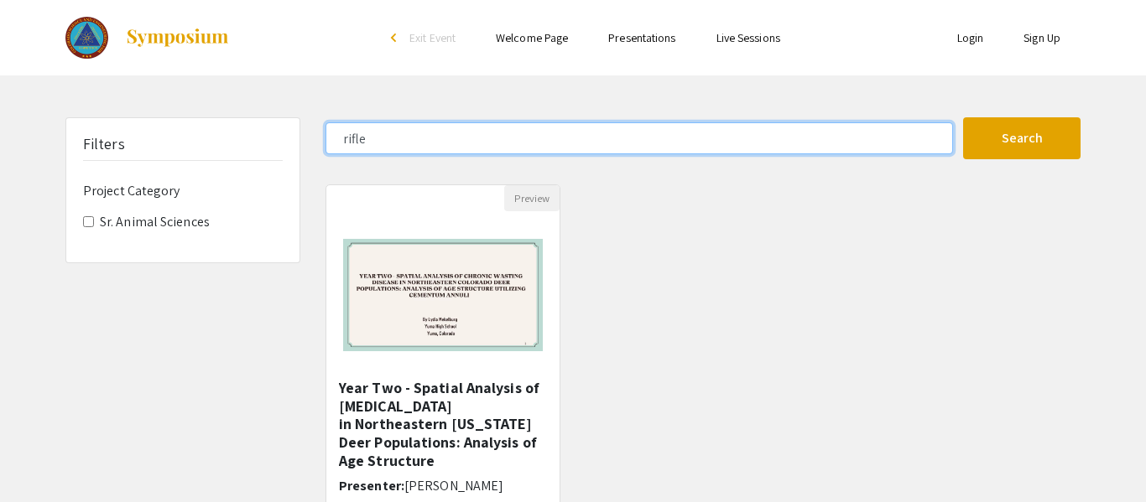
click at [513, 148] on input "rifle" at bounding box center [638, 138] width 627 height 32
type input "r"
type input "deer"
click at [963, 117] on button "Search" at bounding box center [1021, 138] width 117 height 42
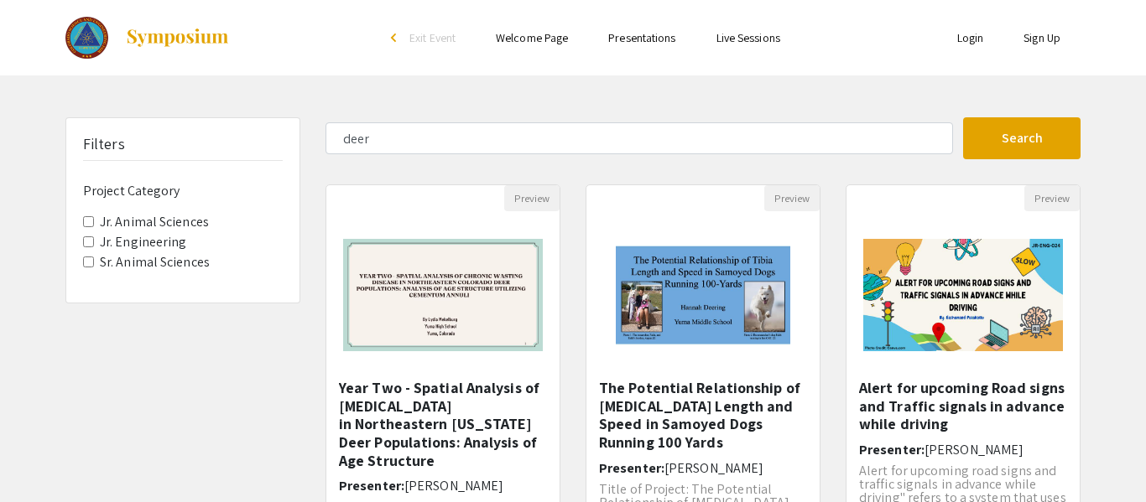
click at [140, 39] on img at bounding box center [177, 38] width 105 height 20
